Goal: Find specific fact: Find specific fact

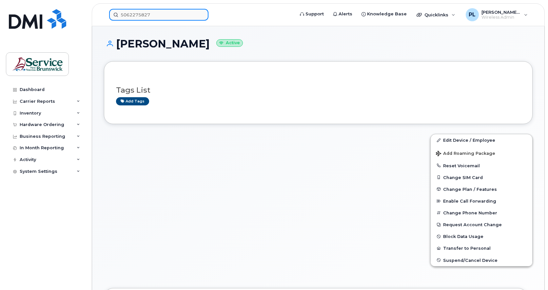
click at [148, 14] on input "5062275827" at bounding box center [158, 15] width 99 height 12
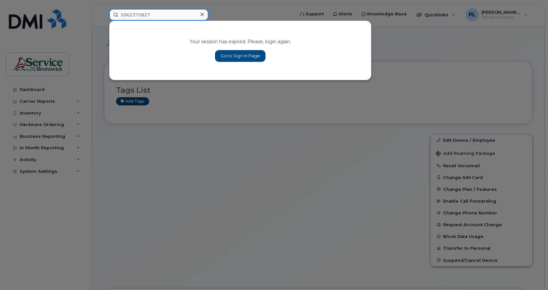
click at [148, 15] on input "5062275827" at bounding box center [158, 15] width 99 height 12
type input "5062300922"
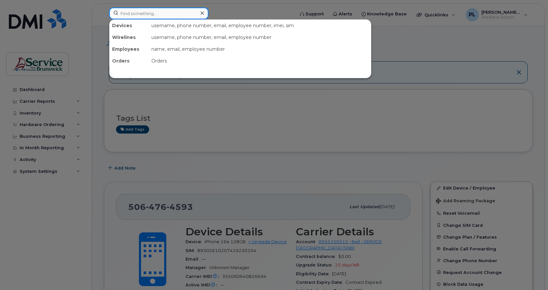
click at [146, 16] on input at bounding box center [158, 14] width 99 height 12
paste input "5062300922"
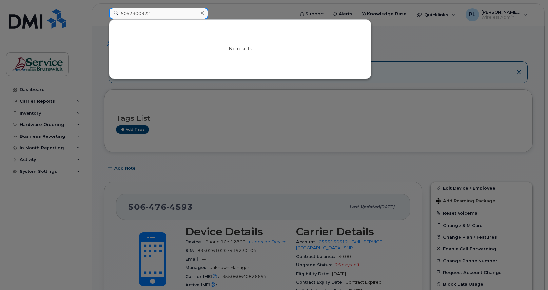
drag, startPoint x: 157, startPoint y: 13, endPoint x: 131, endPoint y: 15, distance: 26.0
click at [131, 15] on input "5062300922" at bounding box center [158, 14] width 99 height 12
click at [149, 9] on input "5062300922" at bounding box center [158, 14] width 99 height 12
click at [240, 5] on div at bounding box center [274, 145] width 548 height 290
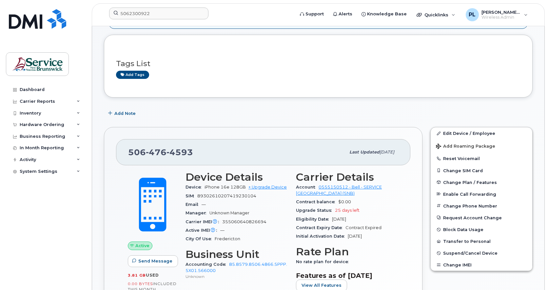
scroll to position [109, 0]
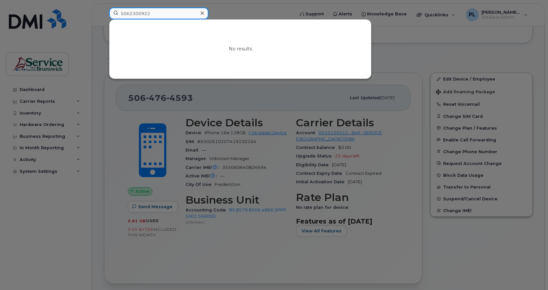
click at [148, 11] on input "5062300922" at bounding box center [158, 14] width 99 height 12
drag, startPoint x: 128, startPoint y: 11, endPoint x: 200, endPoint y: 9, distance: 71.8
click at [200, 9] on div "5062300922" at bounding box center [158, 14] width 99 height 12
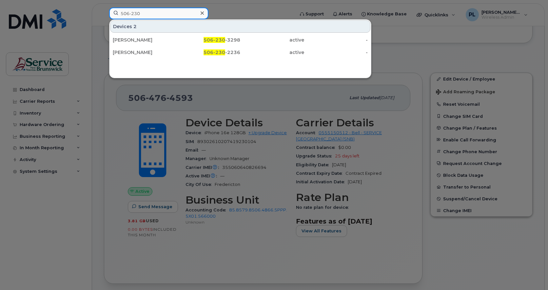
click at [174, 11] on input "506-230" at bounding box center [158, 14] width 99 height 12
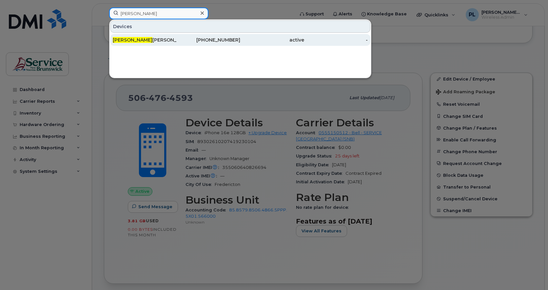
type input "miriam"
click at [148, 37] on div "Miriam McLaughlin" at bounding box center [145, 40] width 64 height 7
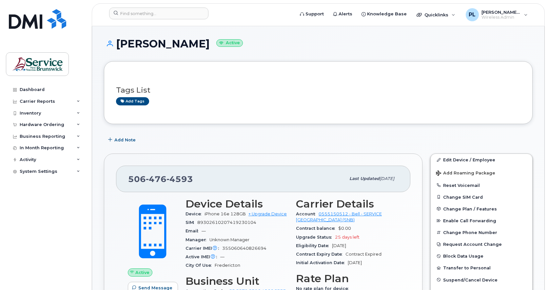
click at [138, 174] on div "506 476 4593" at bounding box center [236, 179] width 217 height 14
drag, startPoint x: 138, startPoint y: 174, endPoint x: 231, endPoint y: 179, distance: 93.8
click at [232, 179] on div "506 476 4593" at bounding box center [236, 179] width 217 height 14
drag, startPoint x: 221, startPoint y: 180, endPoint x: 120, endPoint y: 176, distance: 101.3
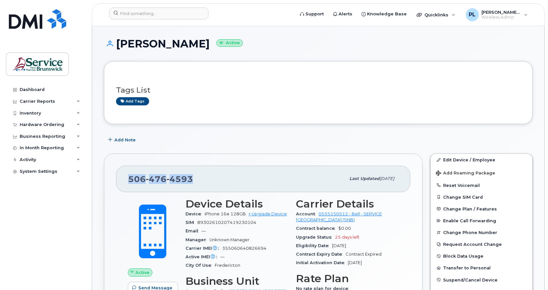
click at [120, 176] on div "506 476 4593 Last updated Jul 22, 2025" at bounding box center [263, 179] width 294 height 26
copy span "506 476 4593"
